Goal: Task Accomplishment & Management: Use online tool/utility

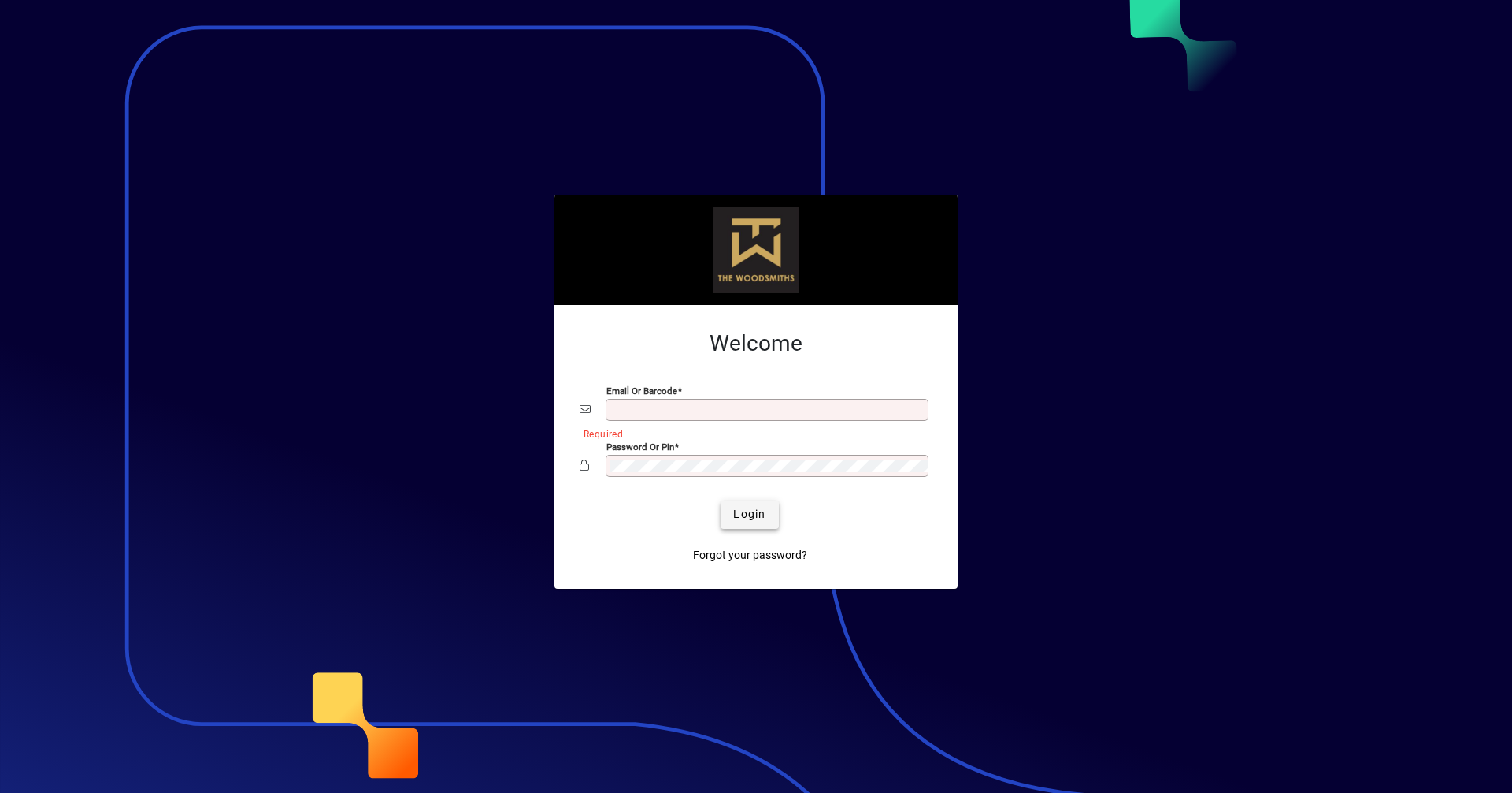
type input "**********"
click at [767, 516] on span "submit" at bounding box center [750, 515] width 57 height 38
